Goal: Transaction & Acquisition: Purchase product/service

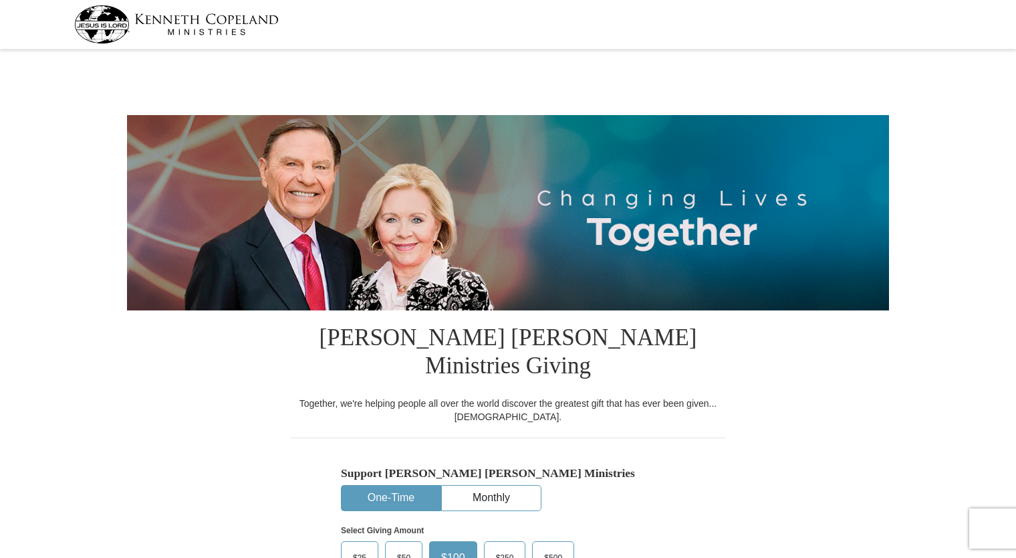
select select "NE"
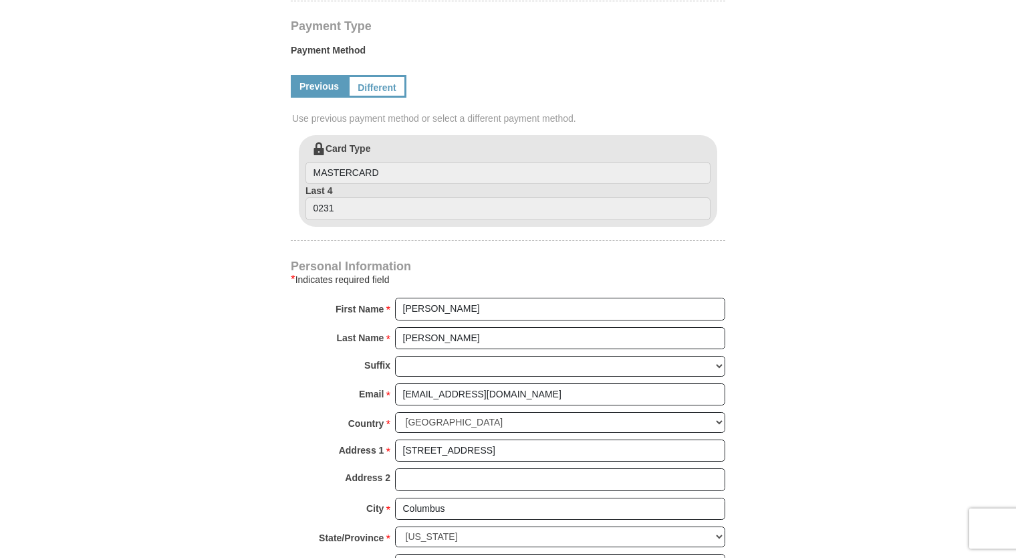
scroll to position [681, 0]
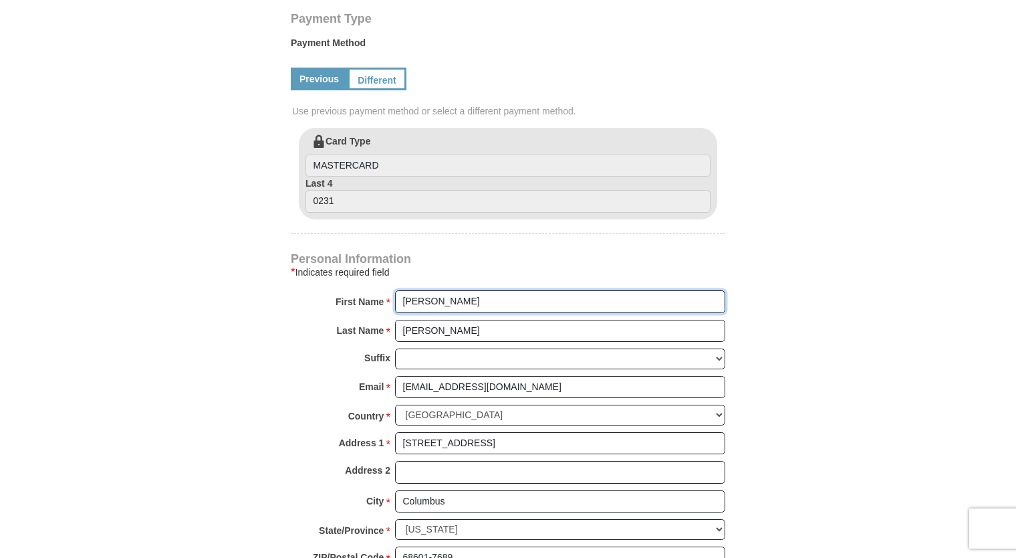
drag, startPoint x: 455, startPoint y: 273, endPoint x: 315, endPoint y: 281, distance: 139.9
click at [315, 290] on div "First Name * [PERSON_NAME] Please enter First Name" at bounding box center [508, 304] width 435 height 29
type input "[PERSON_NAME]"
click at [853, 200] on form "[PERSON_NAME] [PERSON_NAME] Ministries Giving Together, we're helping people al…" at bounding box center [508, 110] width 762 height 1477
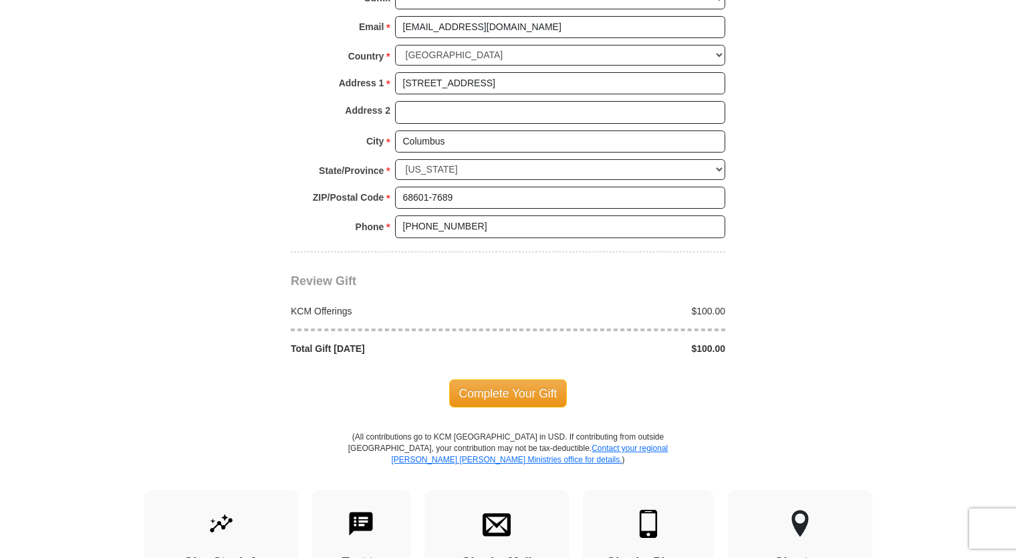
scroll to position [1054, 0]
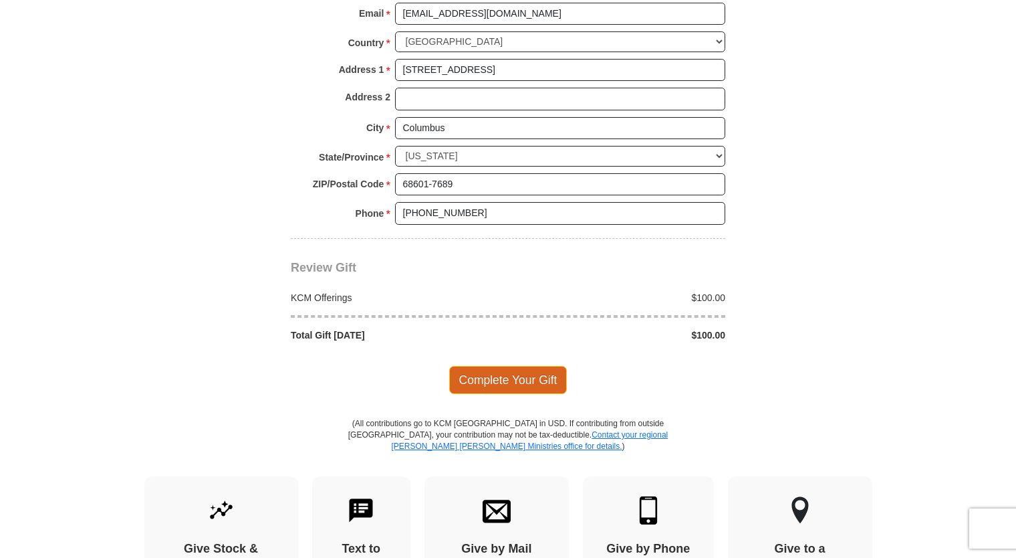
click at [508, 366] on span "Complete Your Gift" at bounding box center [508, 380] width 118 height 28
